Goal: Transaction & Acquisition: Purchase product/service

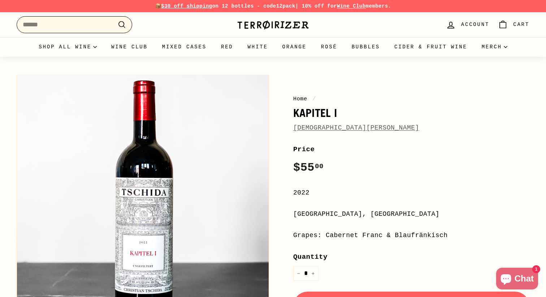
click at [42, 27] on input "Search" at bounding box center [75, 24] width 116 height 17
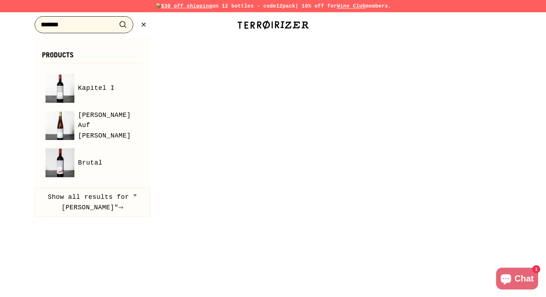
type input "*******"
click at [116, 19] on button ".cls-1{fill:none;stroke:#000;stroke-miterlimit:10;stroke-width:2px} Search" at bounding box center [122, 24] width 13 height 11
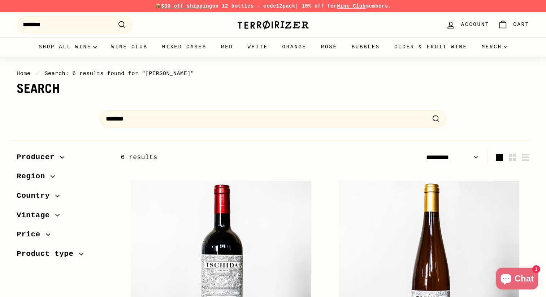
select select "*********"
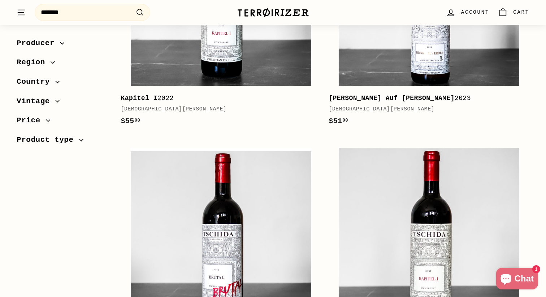
scroll to position [328, 0]
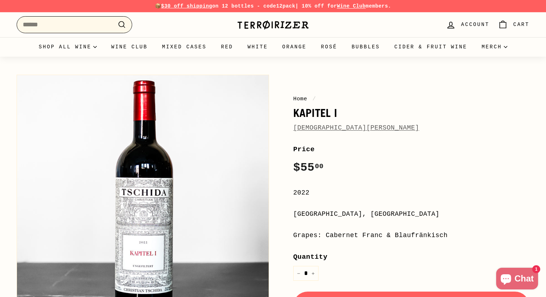
click at [78, 30] on input "Search" at bounding box center [75, 24] width 116 height 17
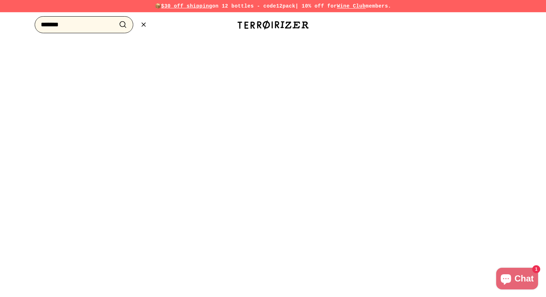
type input "*******"
click at [116, 19] on button ".cls-1{fill:none;stroke:#000;stroke-miterlimit:10;stroke-width:2px} Search" at bounding box center [122, 24] width 13 height 11
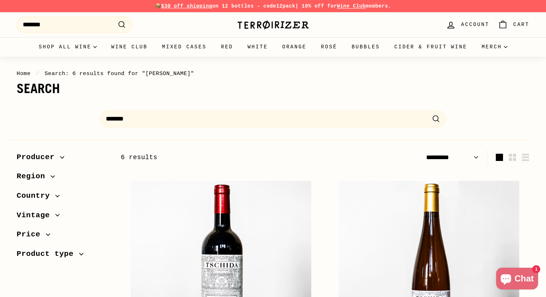
select select "*********"
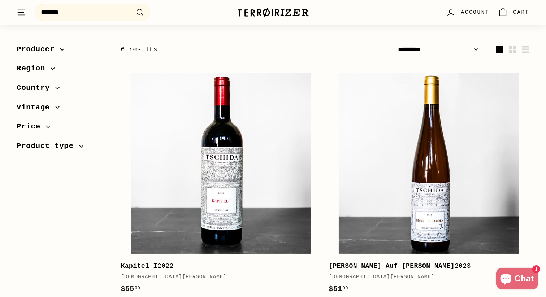
scroll to position [120, 0]
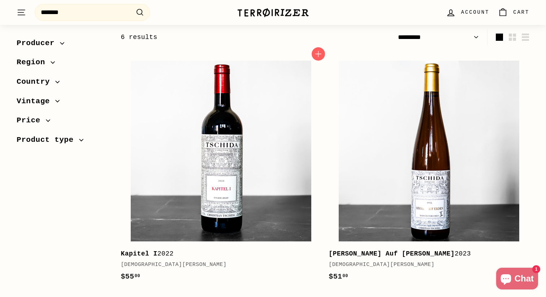
click at [163, 256] on div "Kapitel I 2022" at bounding box center [218, 254] width 194 height 10
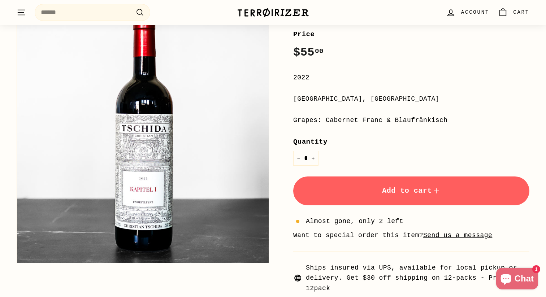
scroll to position [112, 0]
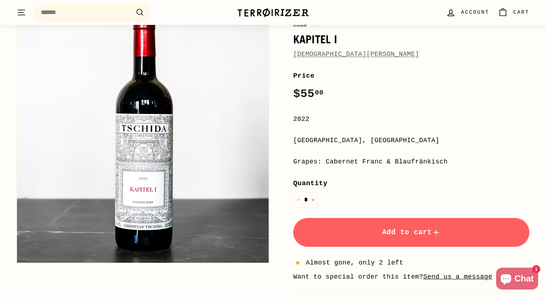
scroll to position [82, 0]
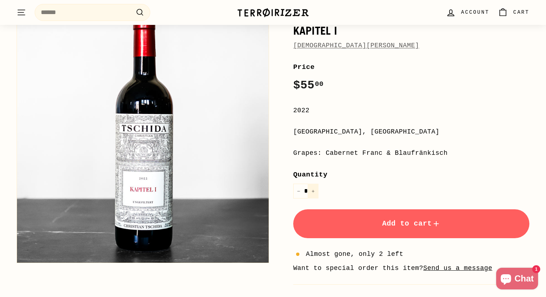
click at [315, 189] on button "+" at bounding box center [313, 191] width 11 height 15
type input "*"
click at [359, 224] on button "Add to cart" at bounding box center [411, 224] width 236 height 29
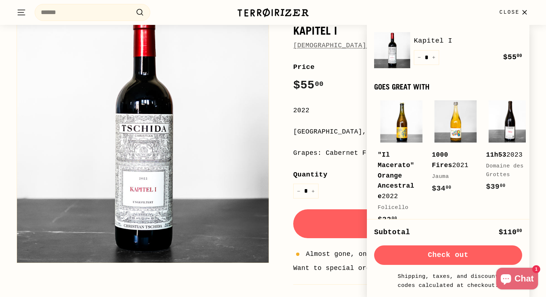
click at [355, 118] on div "**********" at bounding box center [411, 210] width 236 height 297
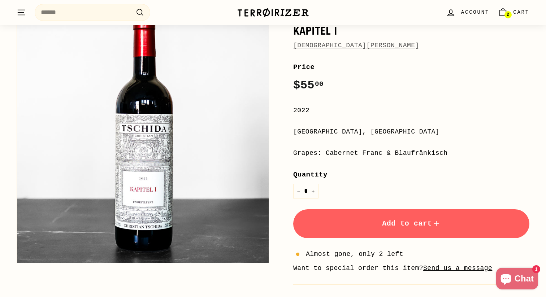
scroll to position [0, 0]
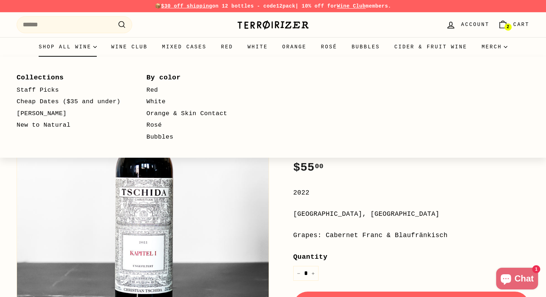
click at [69, 48] on summary "Shop all wine" at bounding box center [67, 47] width 73 height 20
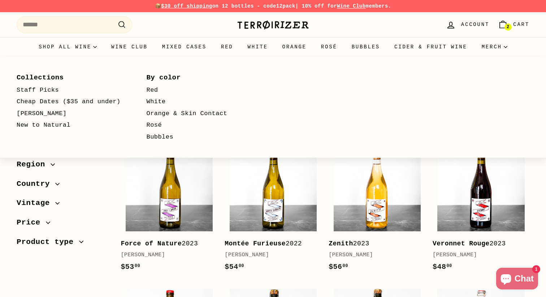
select select "**********"
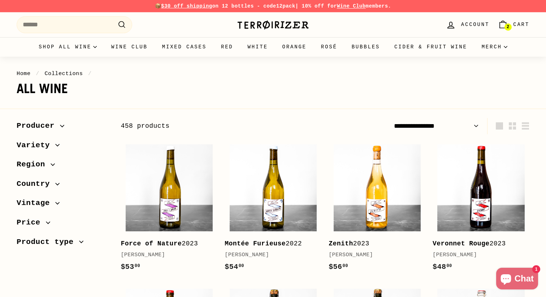
click at [56, 185] on icon "button" at bounding box center [57, 184] width 4 height 4
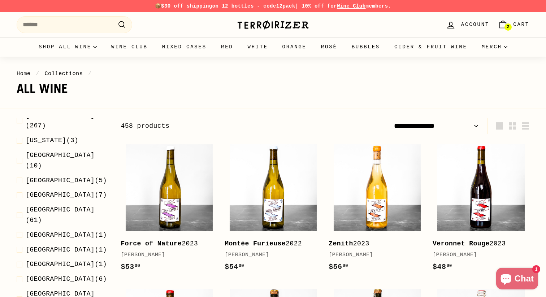
scroll to position [127, 0]
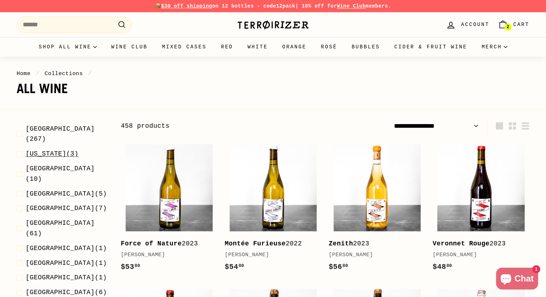
click at [22, 149] on span at bounding box center [21, 154] width 9 height 10
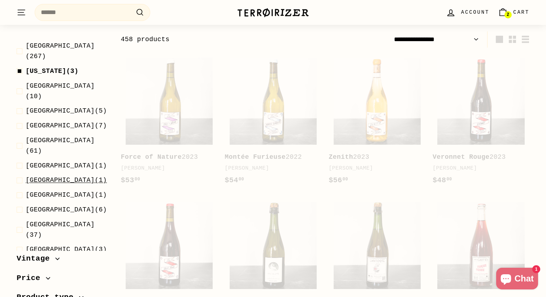
scroll to position [90, 0]
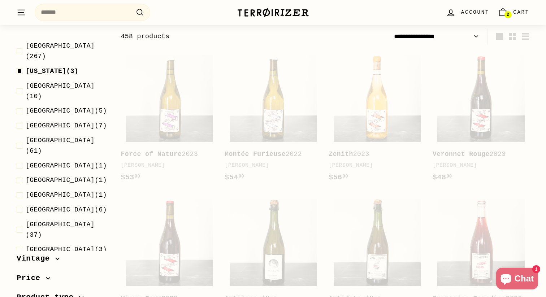
select select "**********"
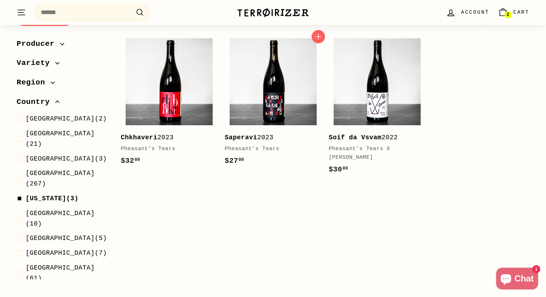
scroll to position [106, 0]
click at [272, 96] on img at bounding box center [273, 82] width 87 height 87
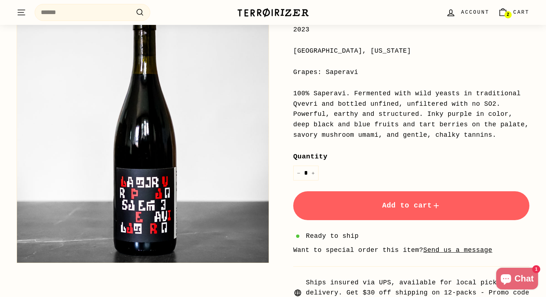
scroll to position [164, 0]
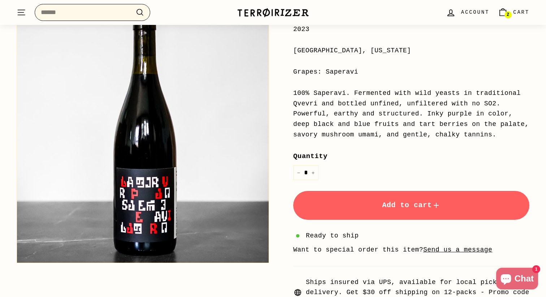
click at [116, 13] on input "Search" at bounding box center [93, 12] width 116 height 17
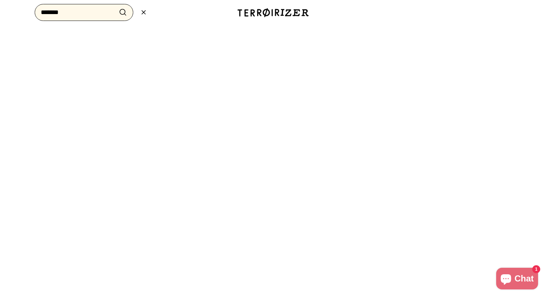
type input "*******"
click at [116, 7] on button ".cls-1{fill:none;stroke:#000;stroke-miterlimit:10;stroke-width:2px} Search" at bounding box center [122, 12] width 13 height 11
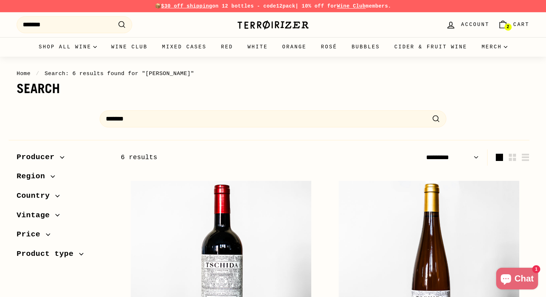
select select "*********"
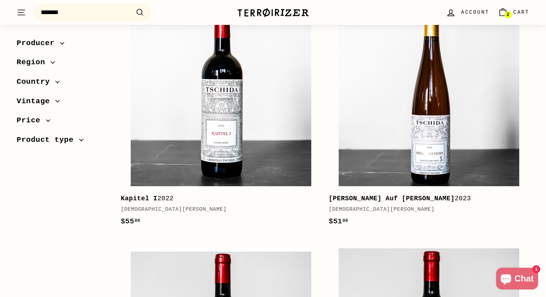
scroll to position [156, 0]
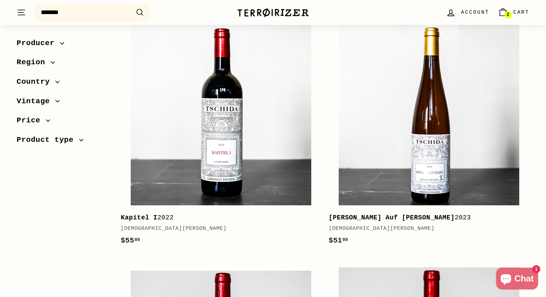
click at [418, 220] on b "[PERSON_NAME] Auf [PERSON_NAME]" at bounding box center [392, 217] width 126 height 7
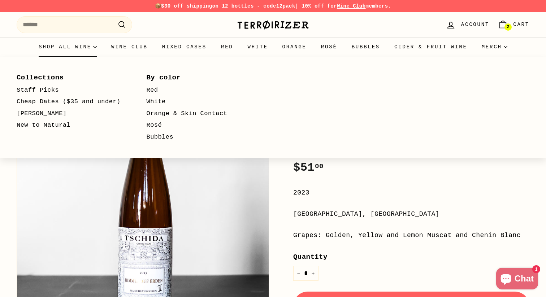
click at [66, 44] on summary "Shop all wine" at bounding box center [67, 47] width 73 height 20
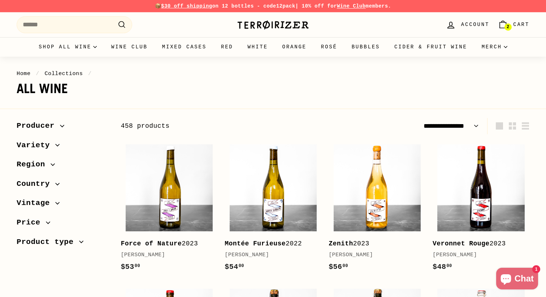
select select "**********"
click at [92, 48] on summary "Shop all wine" at bounding box center [67, 47] width 73 height 20
select select "**********"
click at [57, 185] on icon "button" at bounding box center [58, 184] width 4 height 2
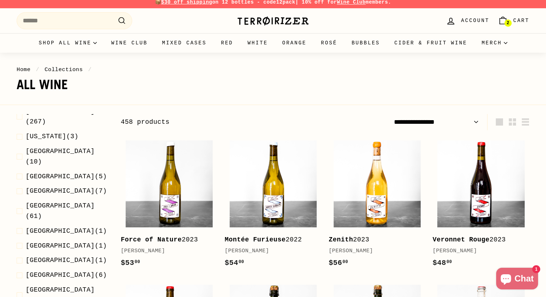
scroll to position [4, 0]
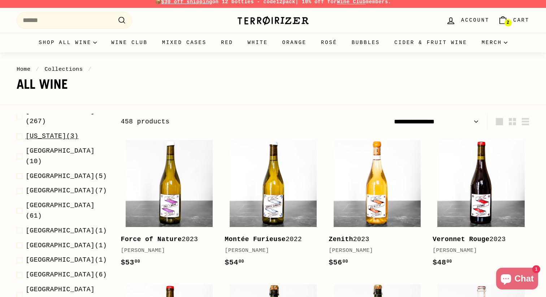
click at [20, 131] on span at bounding box center [21, 136] width 9 height 10
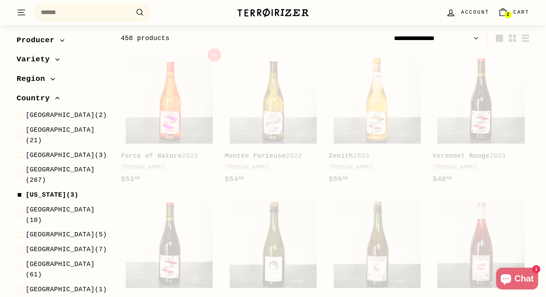
scroll to position [90, 0]
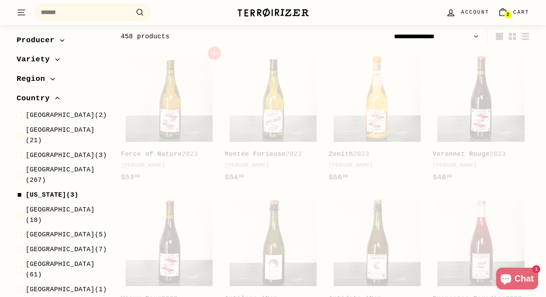
select select "**********"
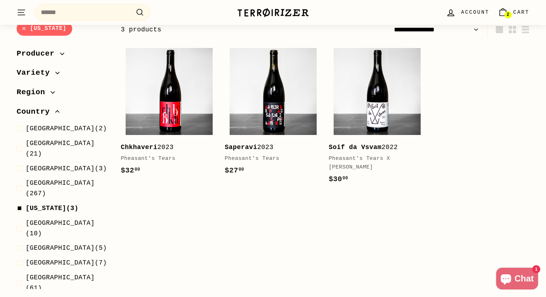
scroll to position [100, 0]
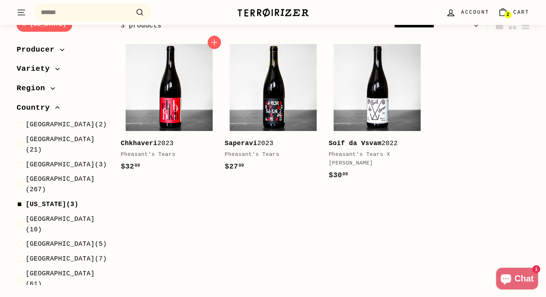
click at [161, 138] on link "Chkhaveri 2023 Pheasant's Tears $32 00 $32.00" at bounding box center [169, 109] width 97 height 141
click at [370, 146] on b "Soif da Vsvam" at bounding box center [355, 143] width 53 height 7
click at [268, 119] on img at bounding box center [273, 87] width 87 height 87
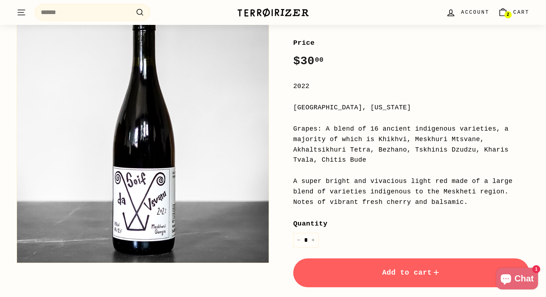
scroll to position [107, 0]
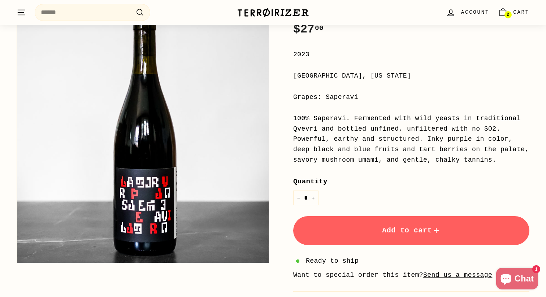
scroll to position [139, 0]
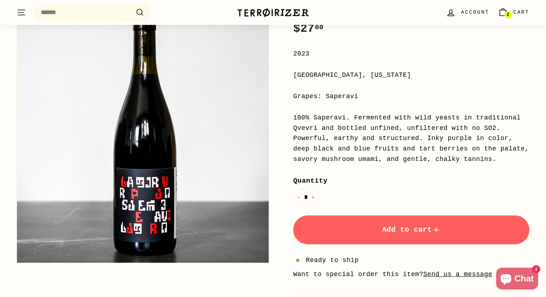
click at [413, 234] on span "Add to cart" at bounding box center [411, 230] width 59 height 8
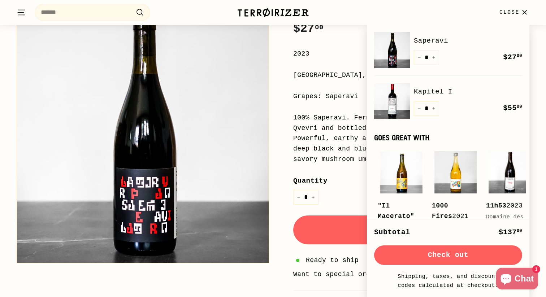
click at [418, 254] on button "Check out" at bounding box center [448, 256] width 148 height 20
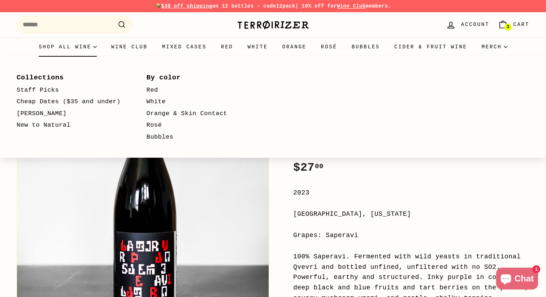
click at [75, 48] on summary "Shop all wine" at bounding box center [67, 47] width 73 height 20
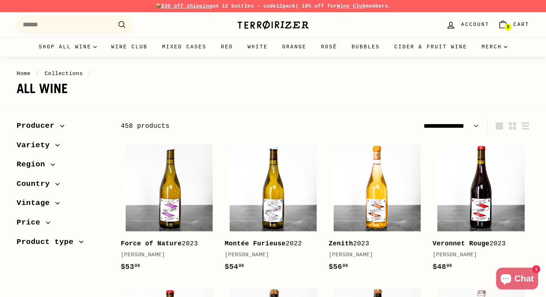
select select "**********"
click at [48, 180] on span "Country" at bounding box center [36, 184] width 39 height 12
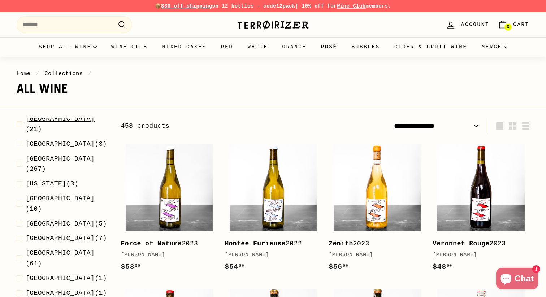
scroll to position [126, 0]
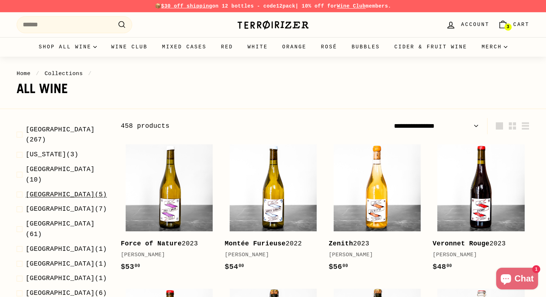
click at [22, 190] on span at bounding box center [21, 195] width 9 height 10
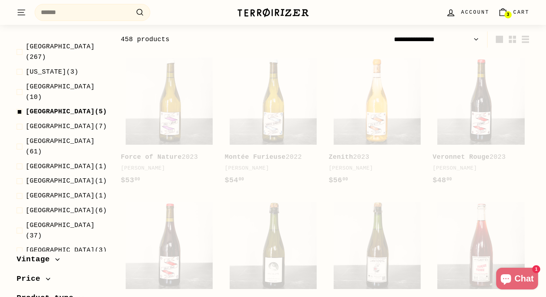
scroll to position [90, 0]
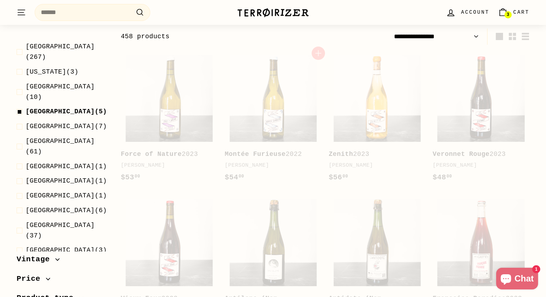
select select "**********"
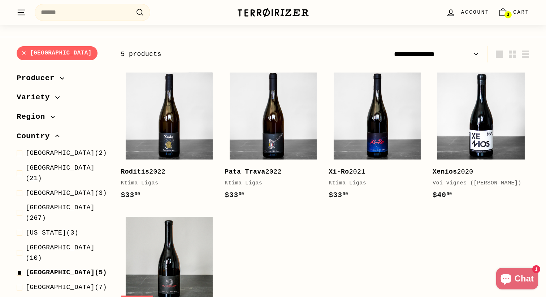
scroll to position [68, 0]
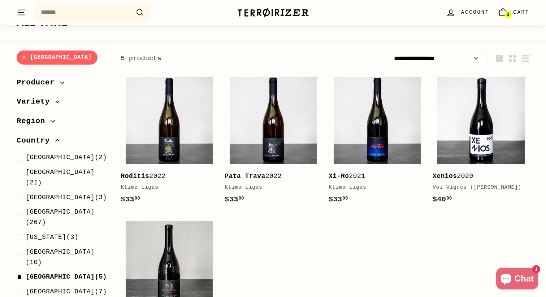
click at [55, 124] on span "Region" at bounding box center [63, 121] width 93 height 12
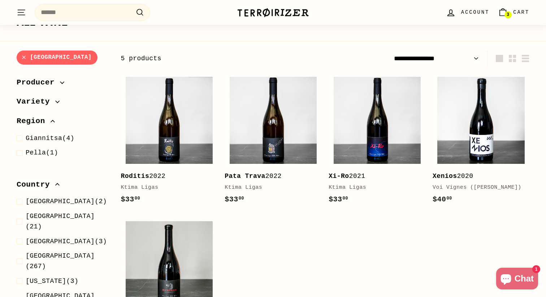
click at [292, 256] on div "Add to cart Roditis 2022 Ktima Ligas $33 00 $33.00 Add to cart Pata Trava 2022 …" at bounding box center [325, 216] width 416 height 289
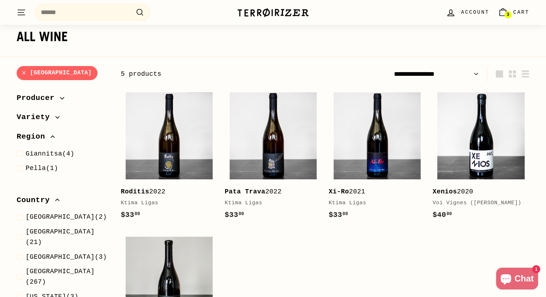
scroll to position [17, 0]
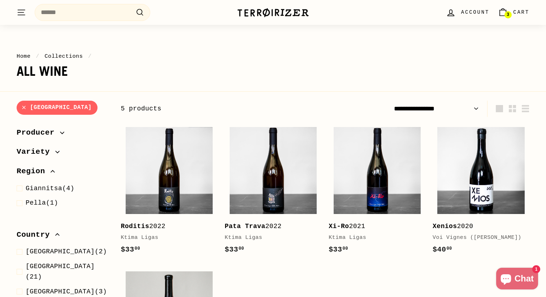
click at [56, 153] on icon "button" at bounding box center [57, 152] width 4 height 4
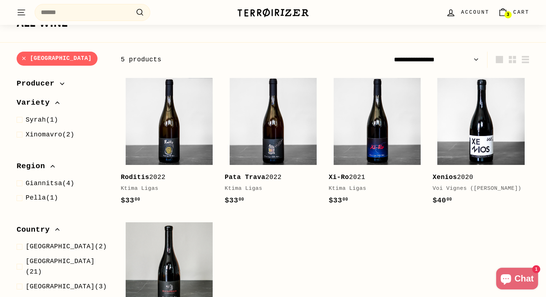
scroll to position [66, 0]
click at [32, 134] on span "Xinomavro" at bounding box center [44, 135] width 36 height 7
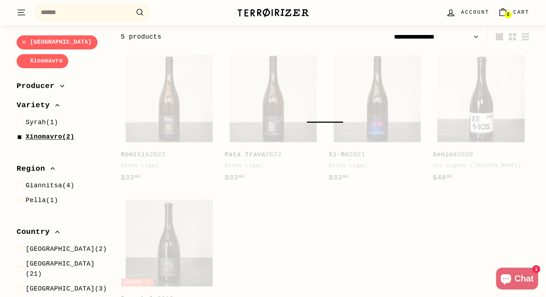
scroll to position [90, 0]
select select "**********"
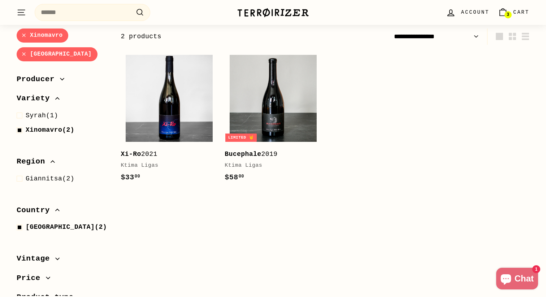
click at [295, 220] on div "Xinomavro Greece Sort Featured Best selling Alphabetically, A-Z Alphabetically,…" at bounding box center [269, 163] width 521 height 268
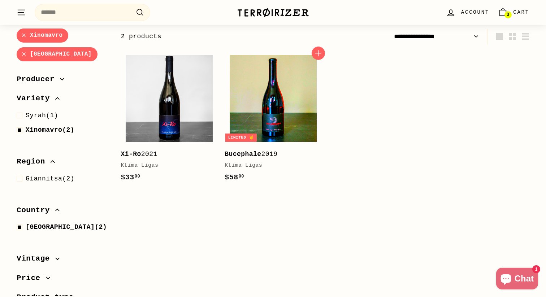
click at [276, 113] on img at bounding box center [273, 98] width 87 height 87
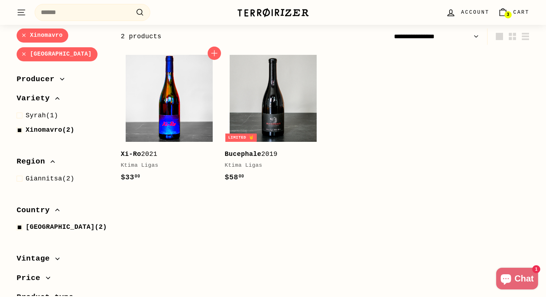
click at [158, 109] on img at bounding box center [169, 98] width 87 height 87
click at [22, 126] on span at bounding box center [21, 130] width 9 height 10
select select "**********"
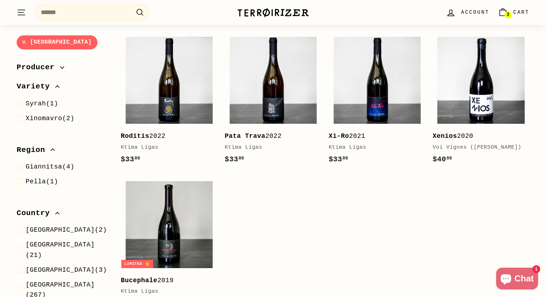
scroll to position [107, 0]
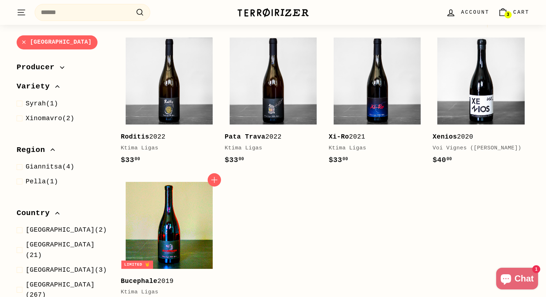
click at [204, 207] on img at bounding box center [169, 225] width 87 height 87
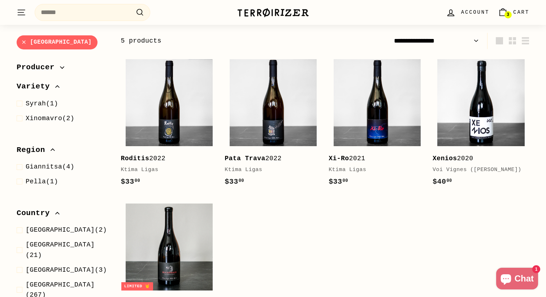
scroll to position [82, 0]
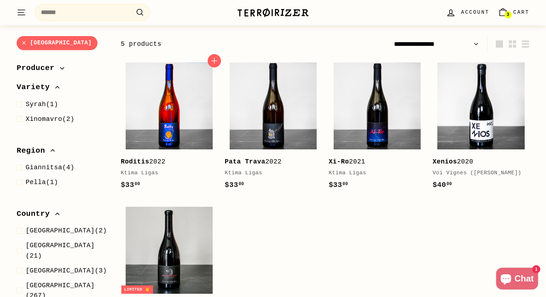
click at [200, 118] on img at bounding box center [169, 106] width 87 height 87
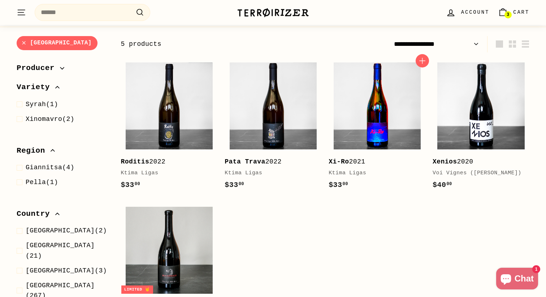
click at [383, 111] on img at bounding box center [377, 106] width 87 height 87
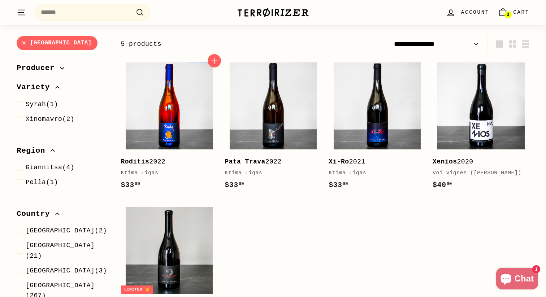
click at [148, 91] on img at bounding box center [169, 106] width 87 height 87
click at [251, 169] on div "Pata Trava 2022 Ktima Ligas" at bounding box center [270, 167] width 90 height 21
click at [152, 133] on img at bounding box center [169, 106] width 87 height 87
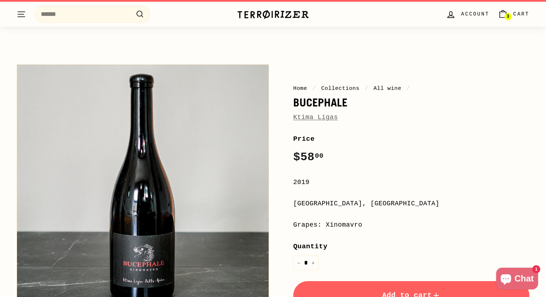
scroll to position [6, 0]
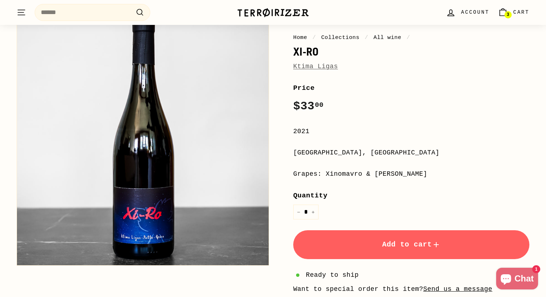
scroll to position [62, 0]
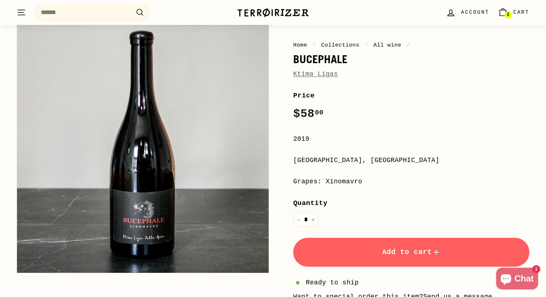
scroll to position [56, 0]
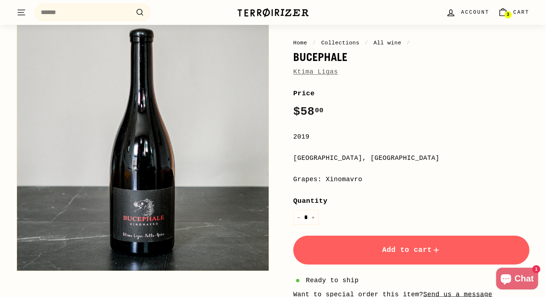
click at [383, 252] on span "Add to cart" at bounding box center [411, 250] width 59 height 8
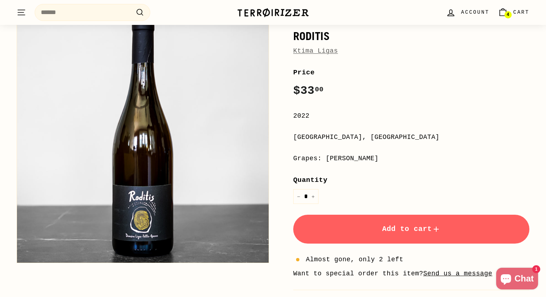
scroll to position [79, 0]
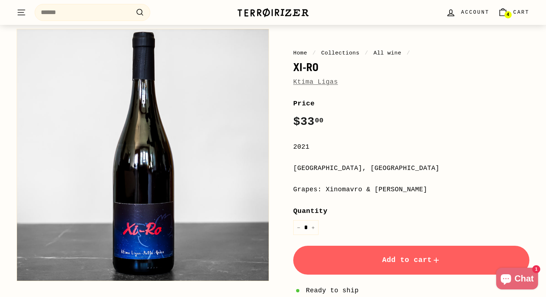
scroll to position [51, 0]
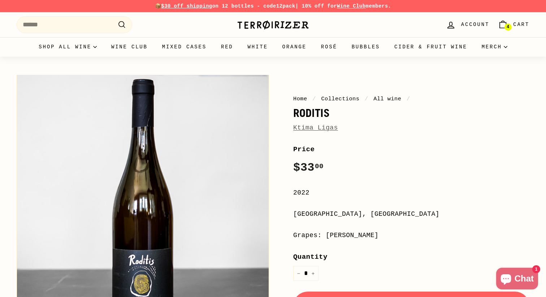
drag, startPoint x: 325, startPoint y: 235, endPoint x: 356, endPoint y: 235, distance: 31.4
click at [356, 235] on div "Grapes: [PERSON_NAME]" at bounding box center [411, 236] width 236 height 10
copy div "Roditis"
click at [388, 70] on div "Home / Collections / All wine / Roditis Ktima Ligas Home / Collections / All wi…" at bounding box center [273, 254] width 546 height 395
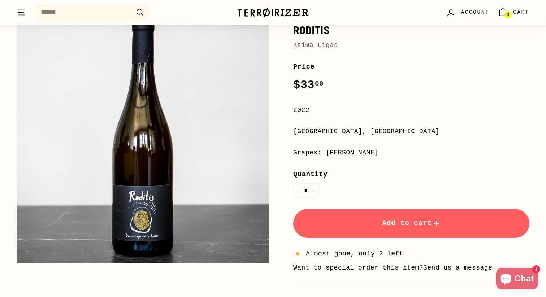
scroll to position [85, 0]
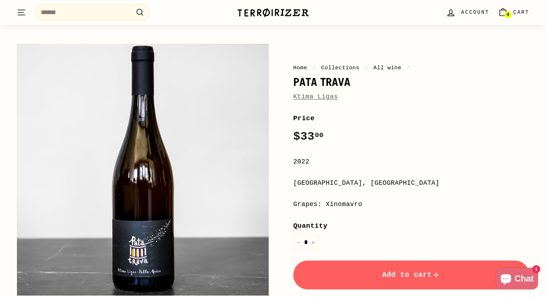
scroll to position [32, 0]
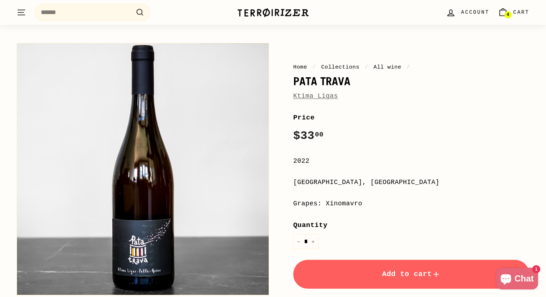
drag, startPoint x: 326, startPoint y: 206, endPoint x: 356, endPoint y: 203, distance: 30.1
click at [356, 203] on div "Grapes: Xinomavro" at bounding box center [411, 204] width 236 height 10
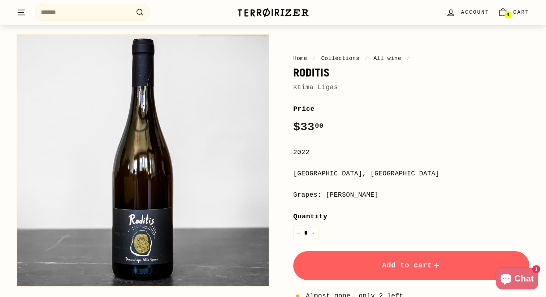
scroll to position [91, 0]
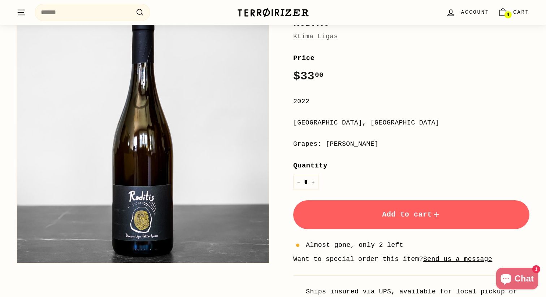
click at [461, 206] on button "Add to cart" at bounding box center [411, 215] width 236 height 29
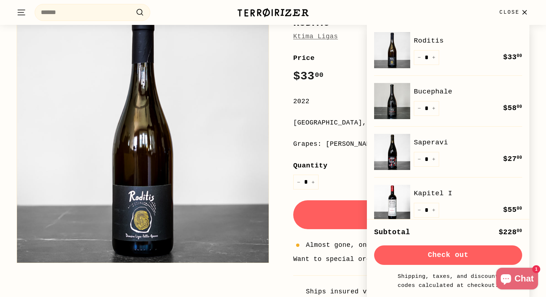
click at [443, 259] on button "Check out" at bounding box center [448, 256] width 148 height 20
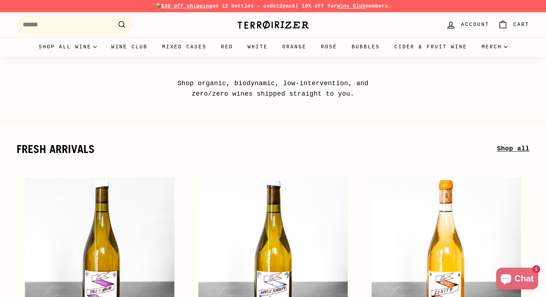
click at [268, 8] on p "📦 $30 off shipping on 12 bottles - code 12pack | 10% off for Wine Club members." at bounding box center [273, 6] width 513 height 8
click at [267, 22] on img at bounding box center [273, 25] width 72 height 10
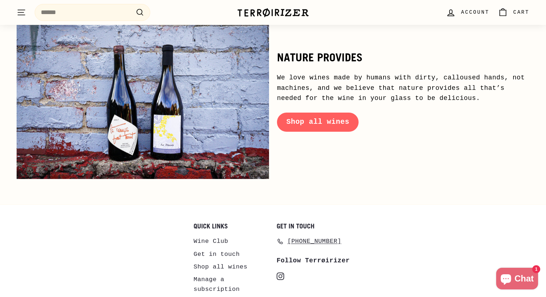
scroll to position [3560, 0]
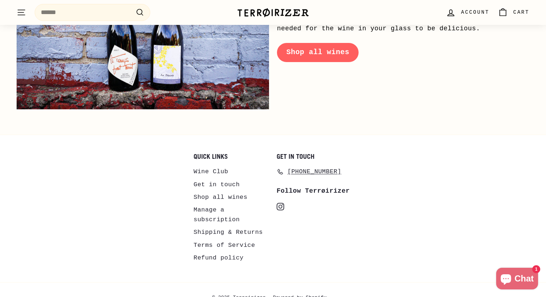
click at [222, 226] on link "Shipping & Returns" at bounding box center [228, 232] width 69 height 13
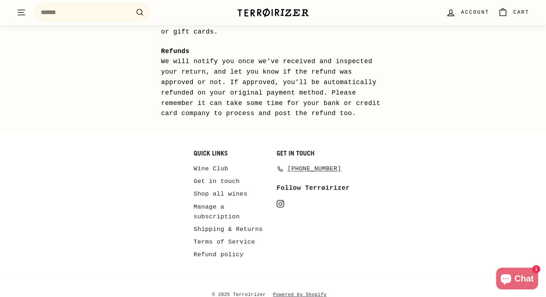
scroll to position [732, 0]
